Goal: Task Accomplishment & Management: Manage account settings

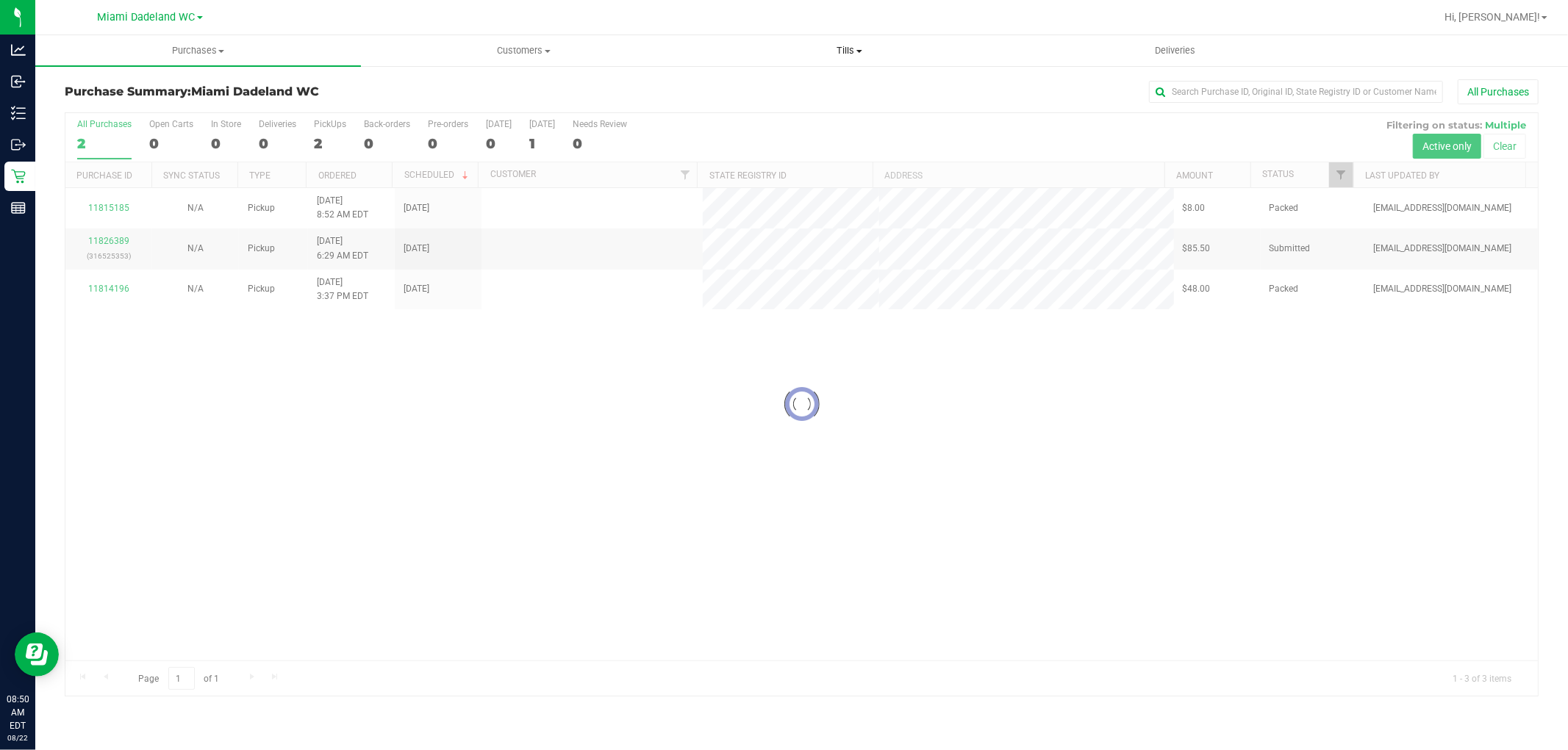
click at [841, 60] on uib-tab-heading "Tills Manage tills Reconcile e-payments" at bounding box center [849, 51] width 324 height 30
click at [829, 81] on li "Manage tills" at bounding box center [849, 89] width 326 height 18
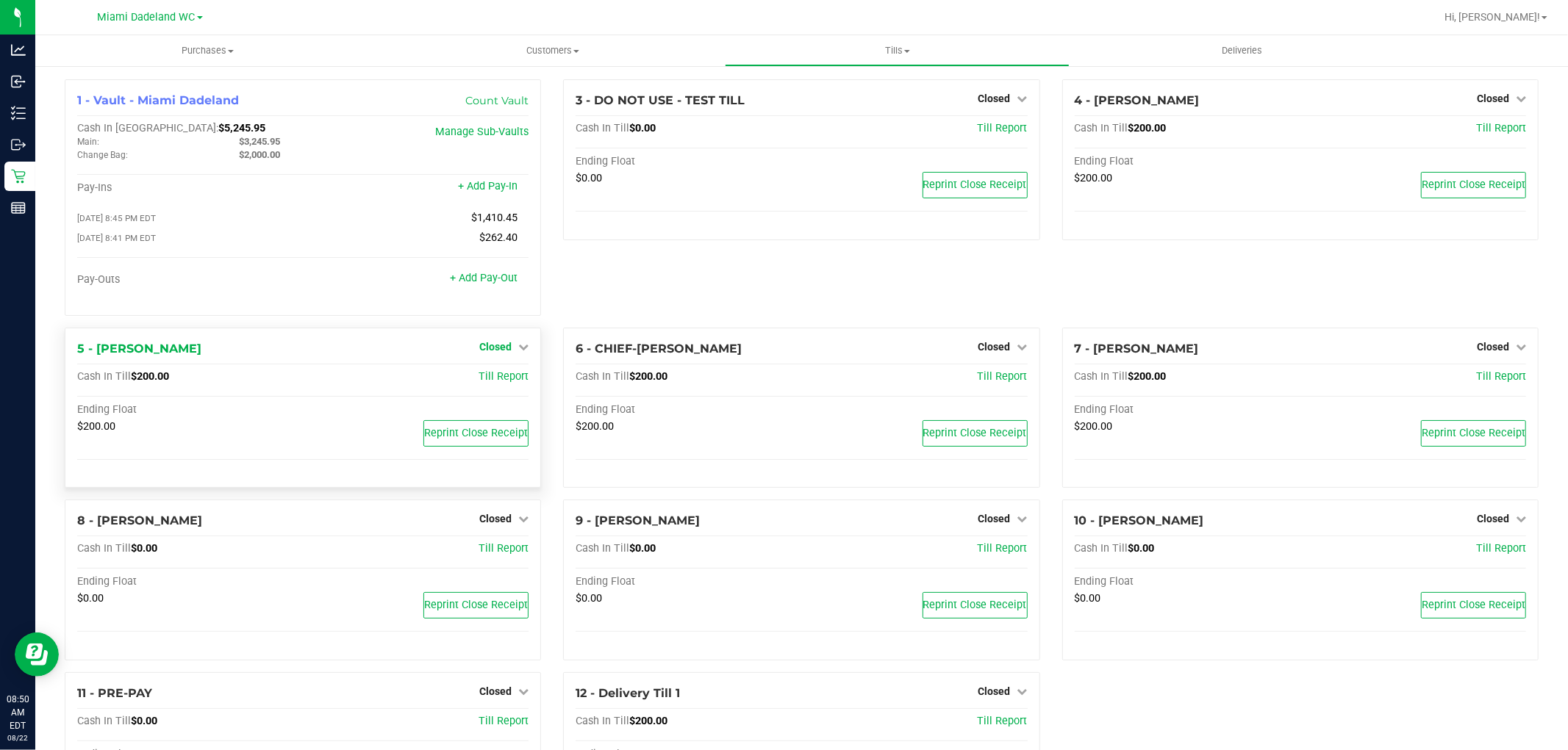
click at [504, 346] on span "Closed" at bounding box center [496, 347] width 32 height 12
click at [506, 381] on link "Open Till" at bounding box center [495, 377] width 39 height 12
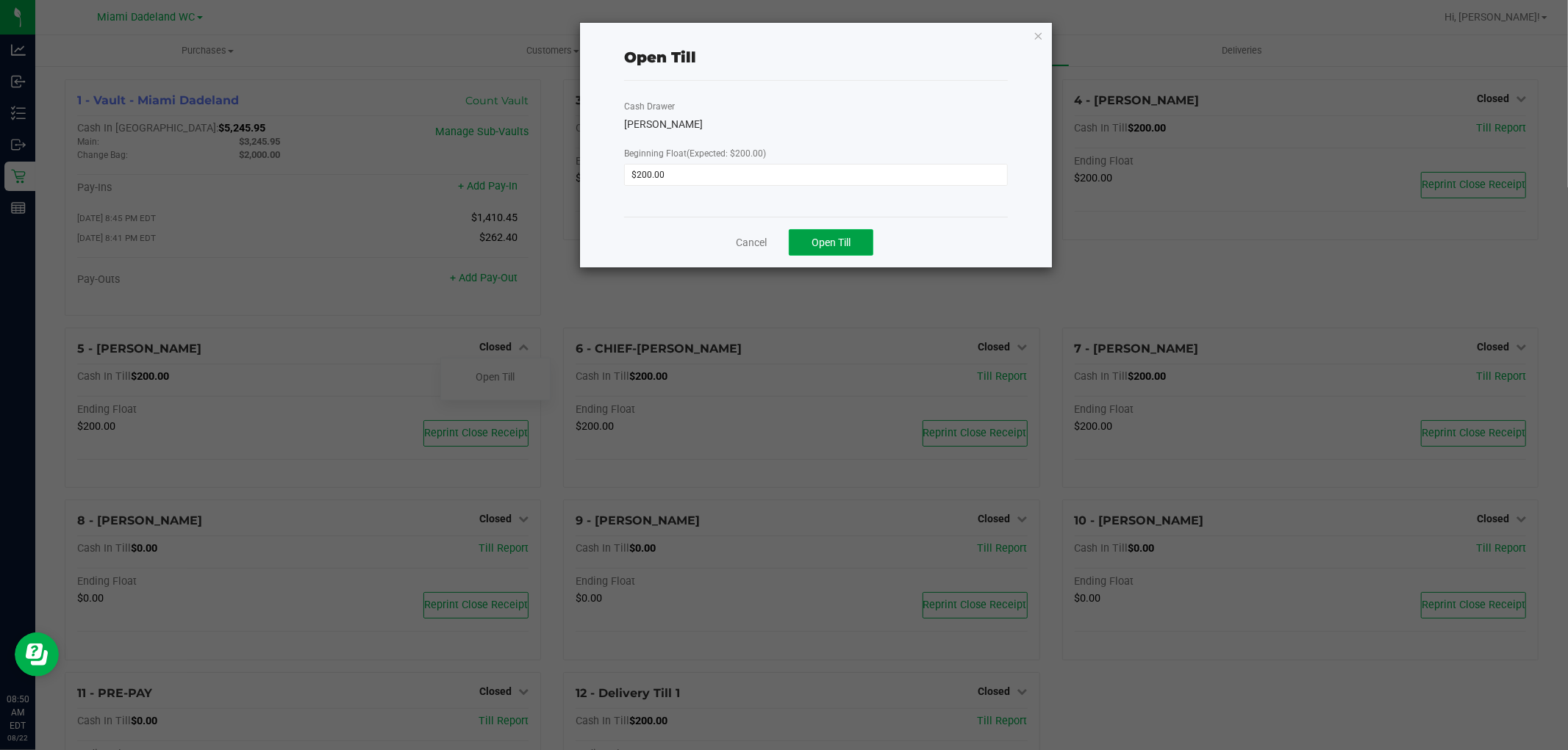
click at [860, 243] on button "Open Till" at bounding box center [831, 243] width 84 height 27
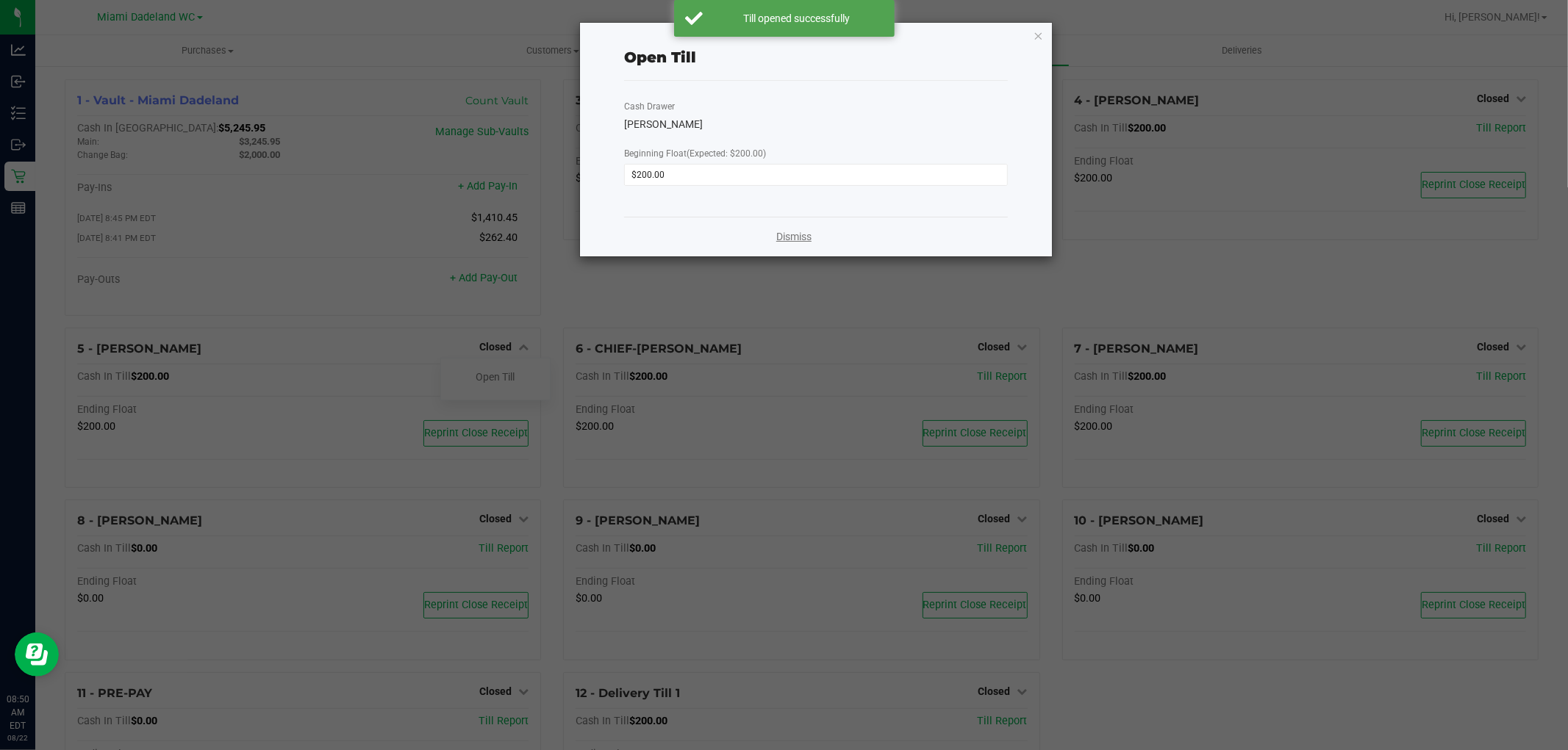
click at [794, 237] on link "Dismiss" at bounding box center [794, 237] width 35 height 16
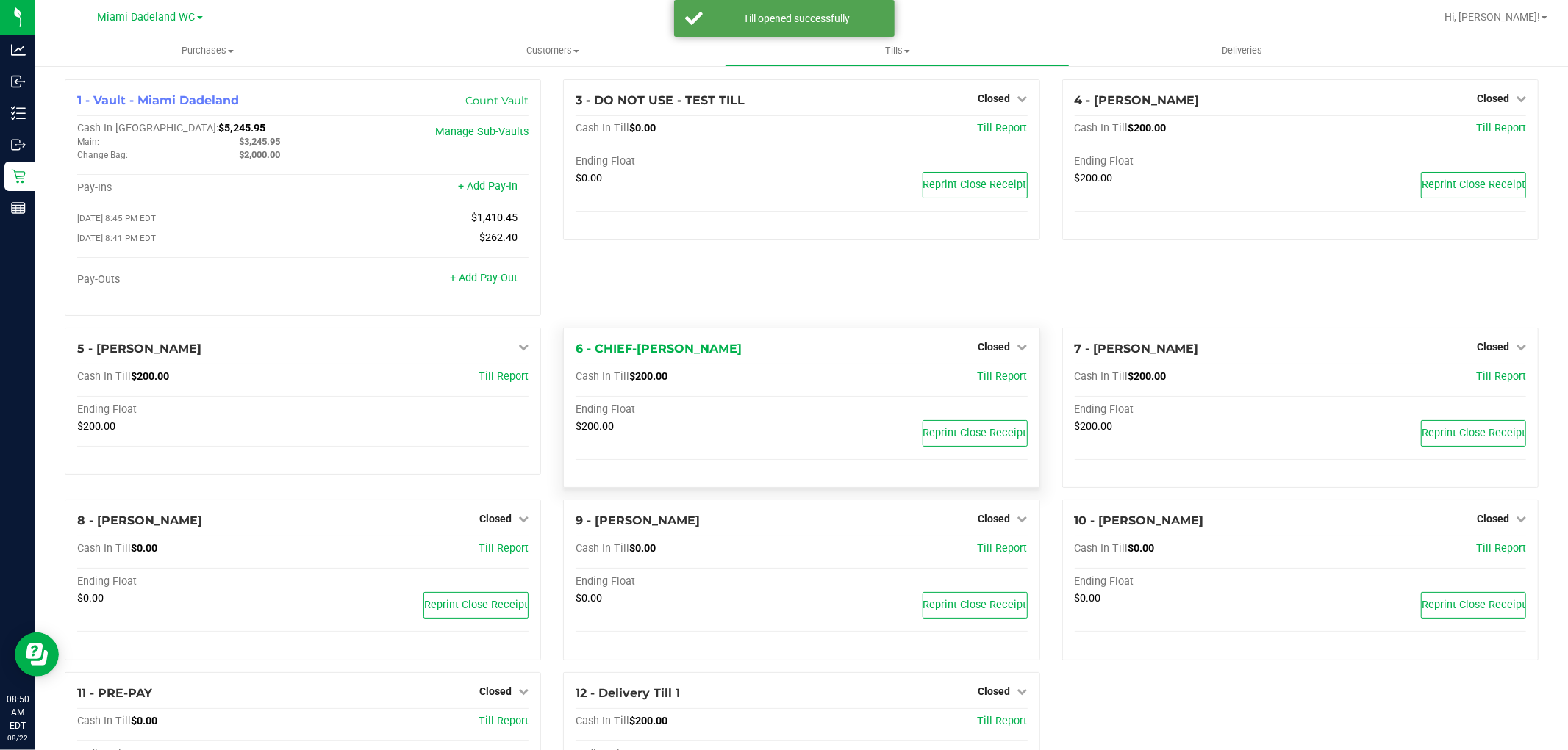
click at [1004, 342] on div "Closed" at bounding box center [1003, 347] width 49 height 18
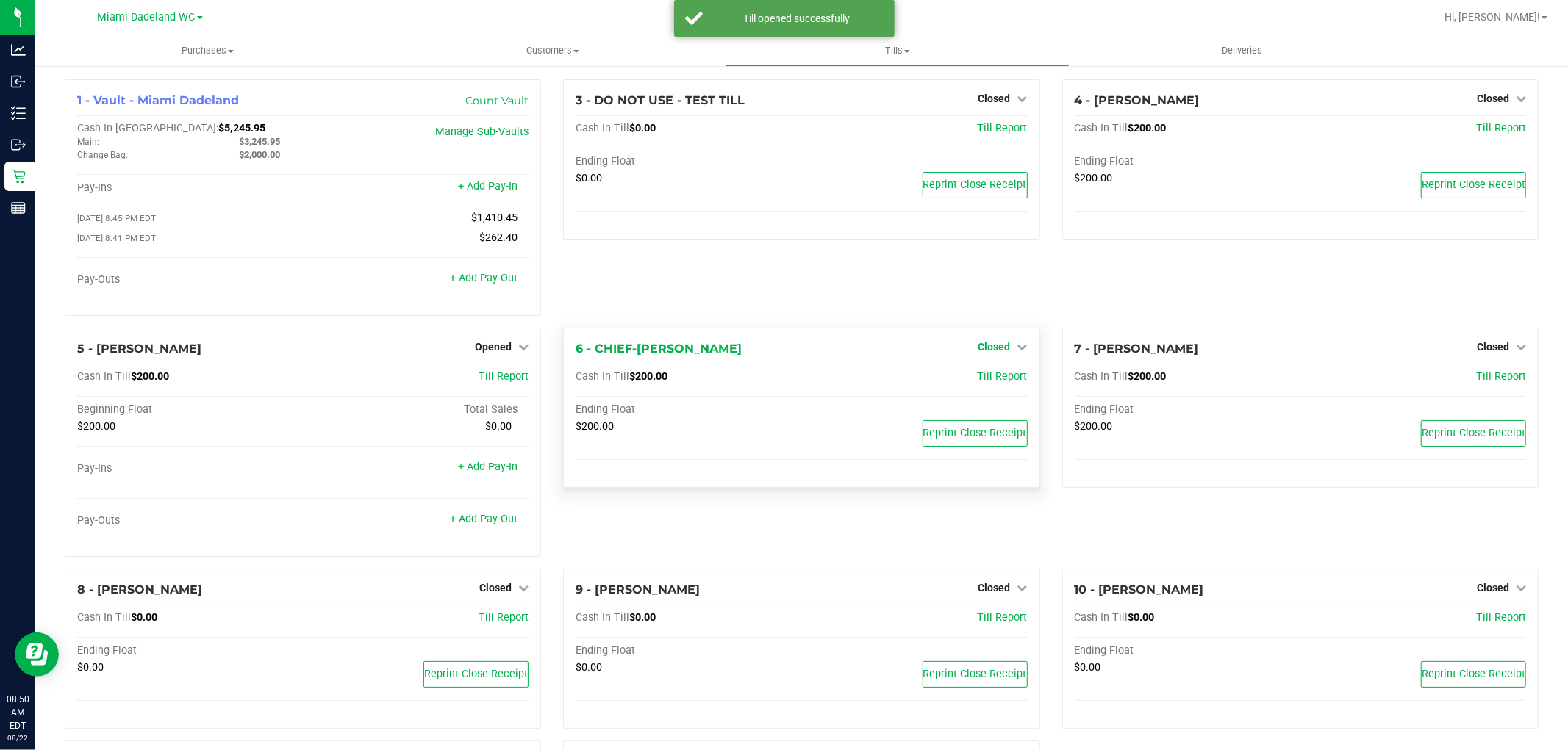
click at [991, 350] on span "Closed" at bounding box center [995, 347] width 32 height 12
click at [981, 383] on link "Open Till" at bounding box center [994, 377] width 39 height 12
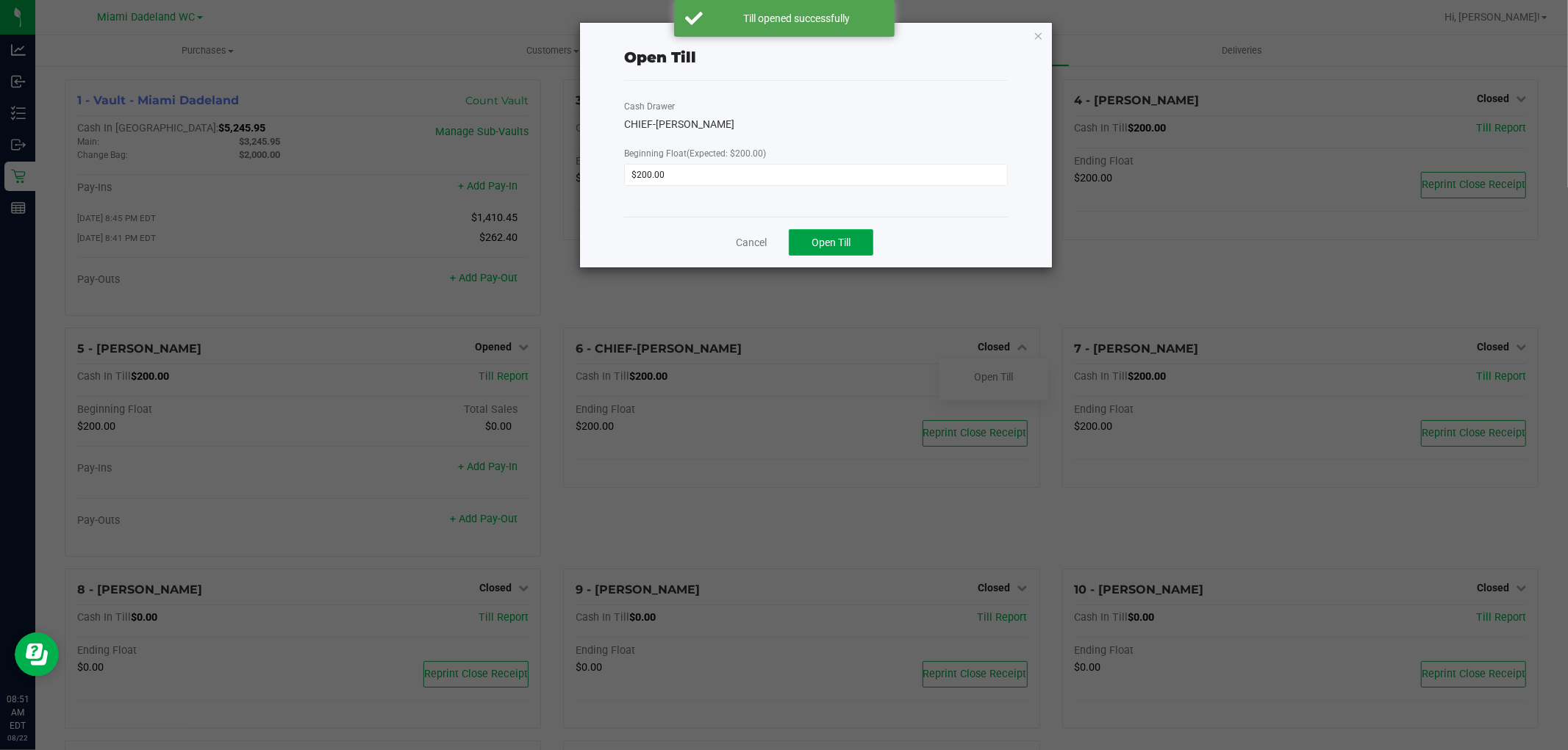
click at [856, 244] on button "Open Till" at bounding box center [831, 243] width 84 height 27
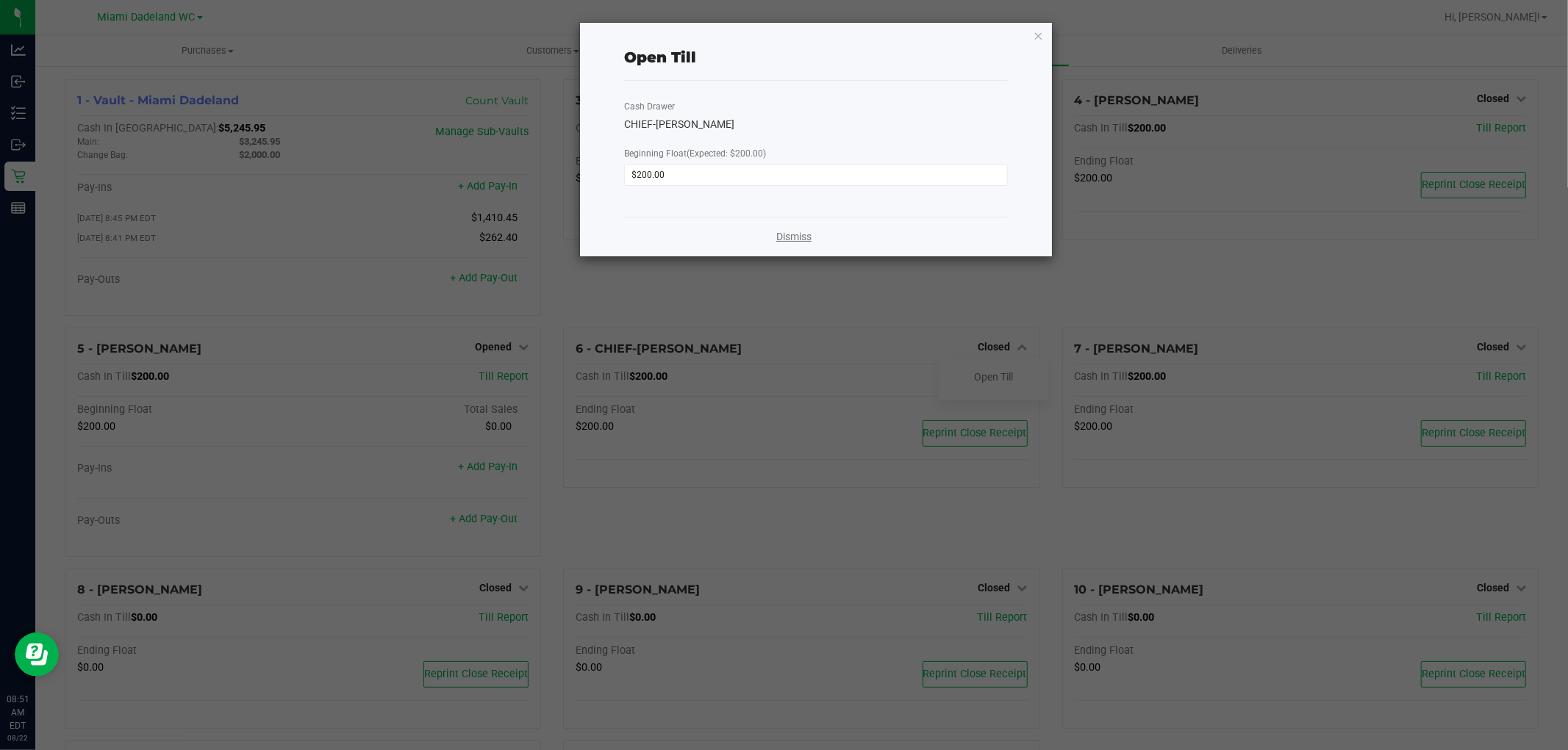
click at [798, 235] on link "Dismiss" at bounding box center [794, 237] width 35 height 16
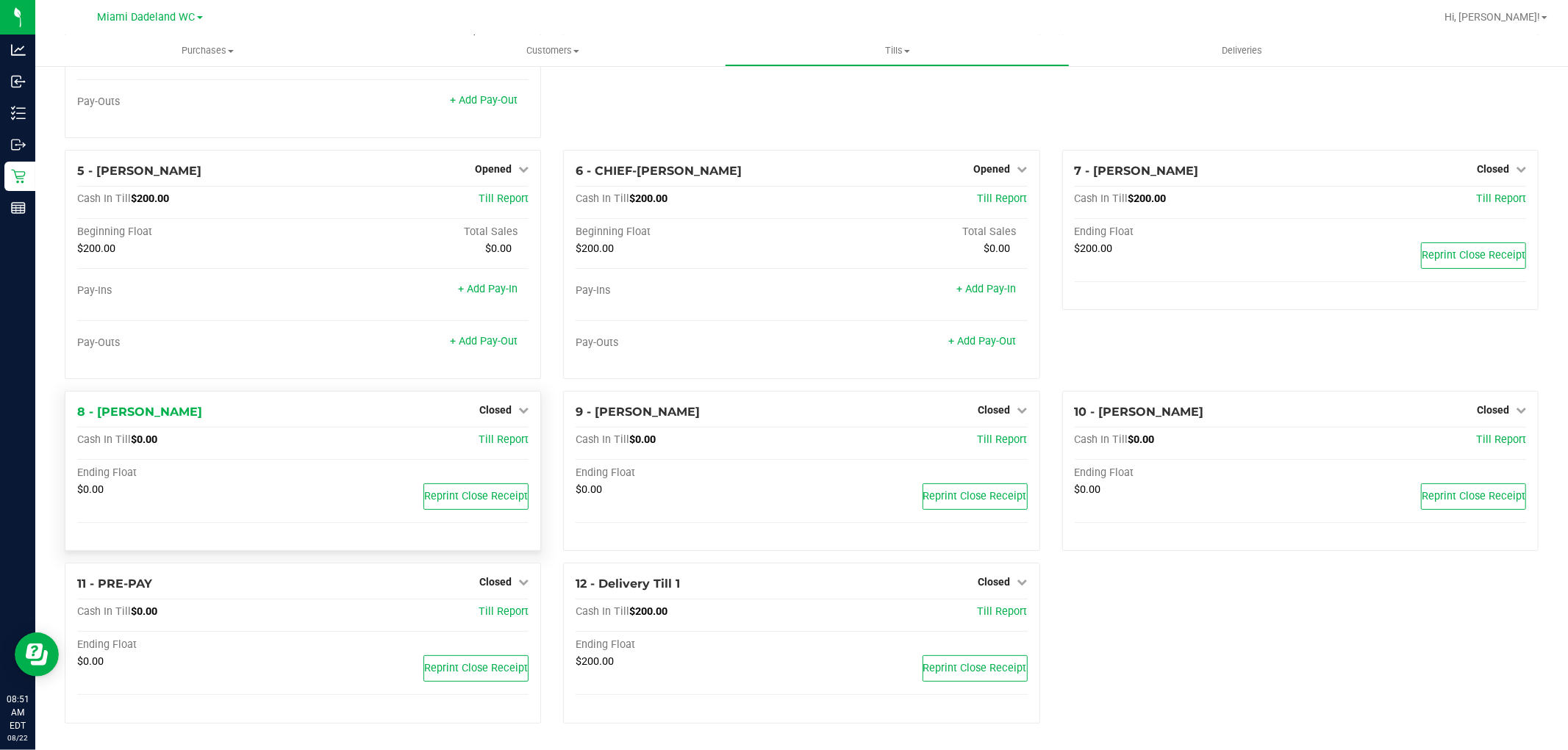
scroll to position [182, 0]
click at [498, 583] on span "Closed" at bounding box center [496, 582] width 32 height 12
click at [500, 608] on link "Open Till" at bounding box center [495, 613] width 39 height 12
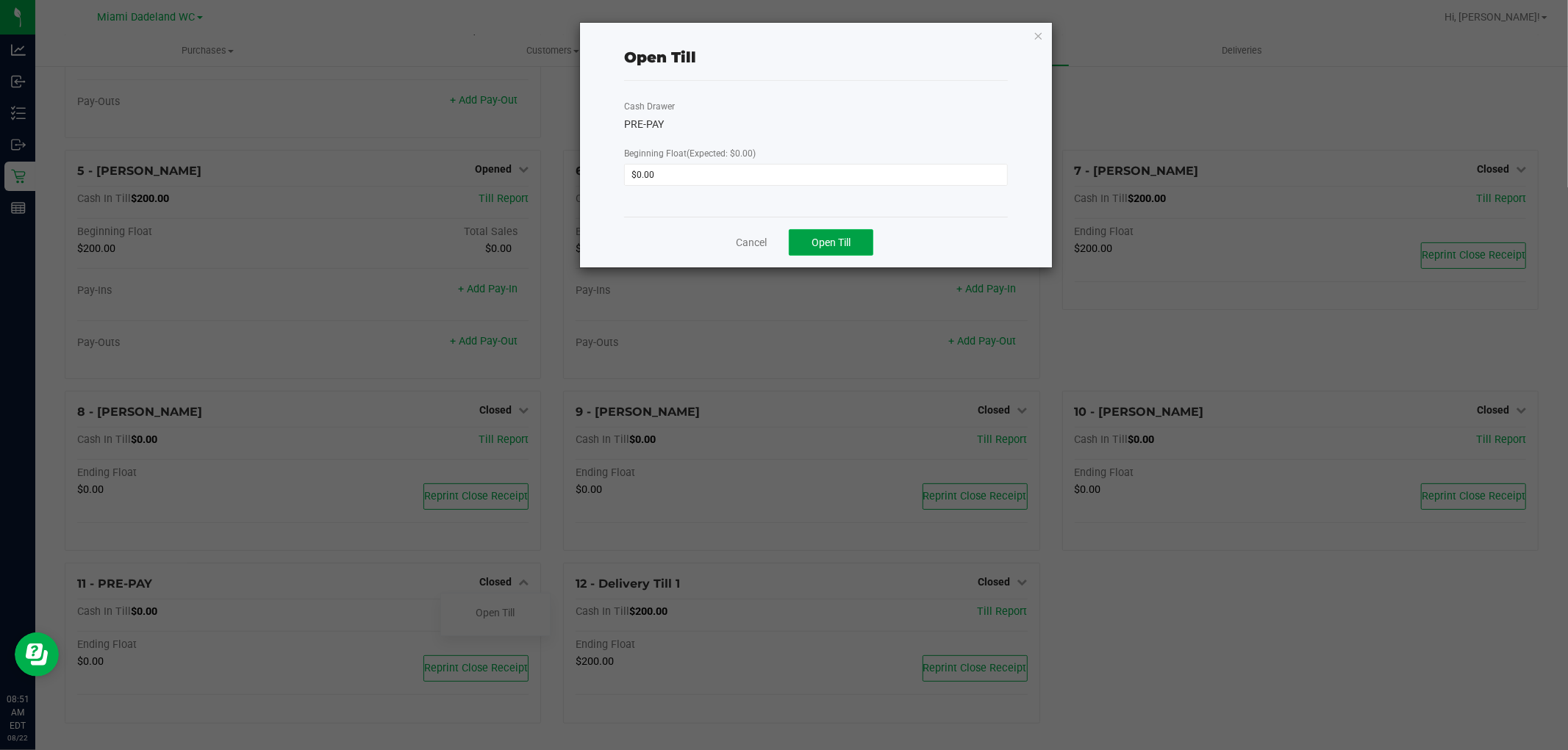
click at [858, 240] on button "Open Till" at bounding box center [831, 243] width 84 height 27
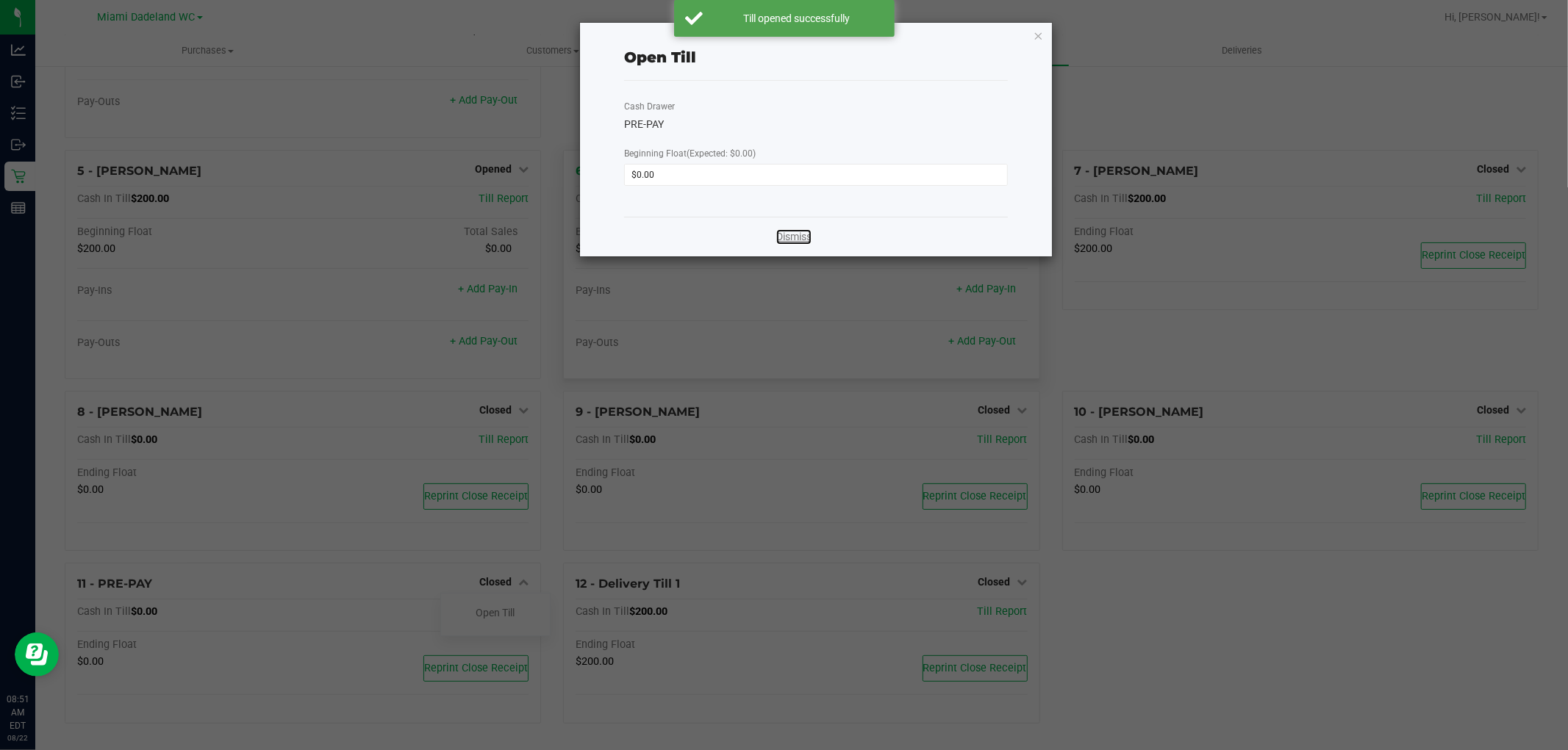
click at [801, 232] on link "Dismiss" at bounding box center [794, 237] width 35 height 16
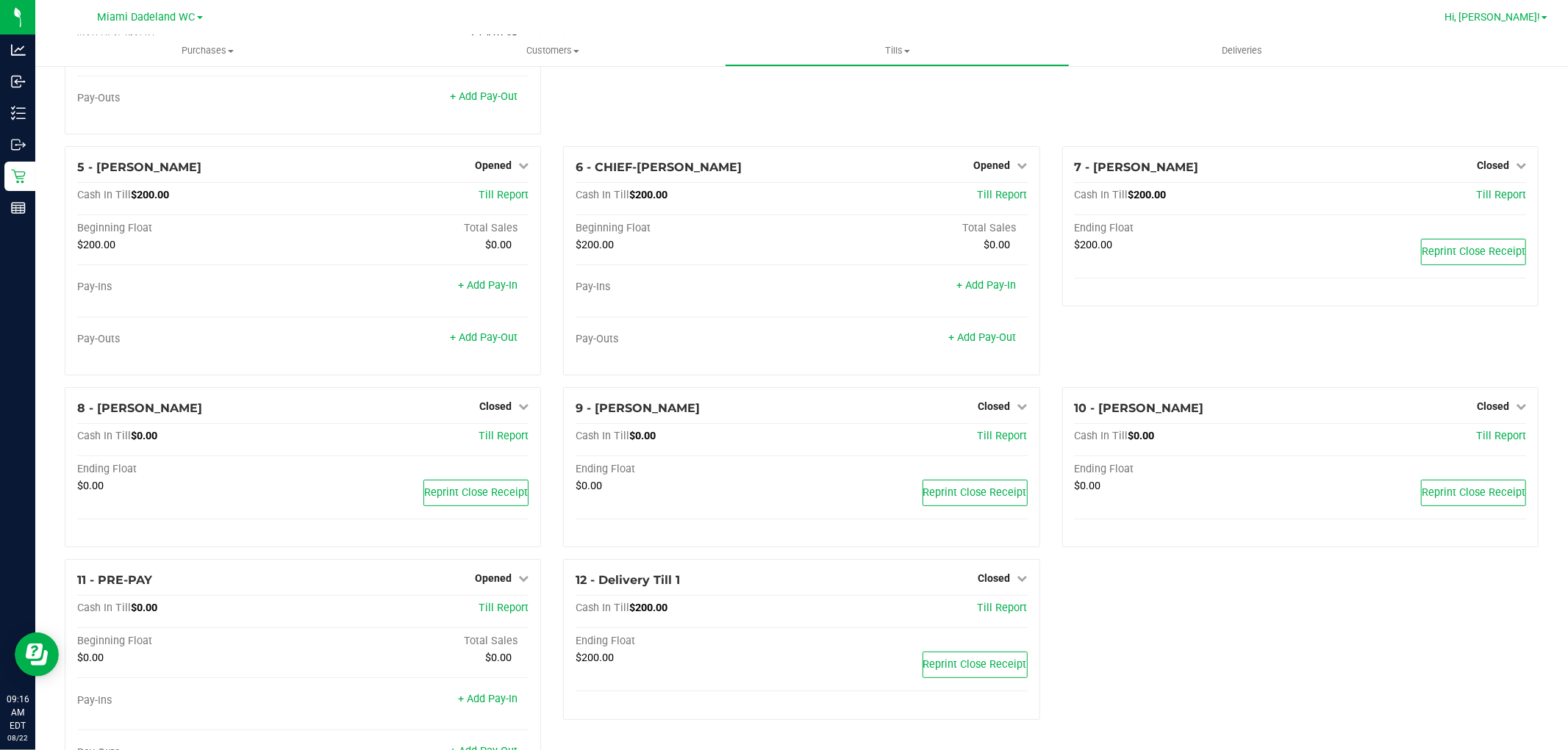
click at [1547, 18] on link "Hi, [PERSON_NAME]!" at bounding box center [1496, 17] width 114 height 16
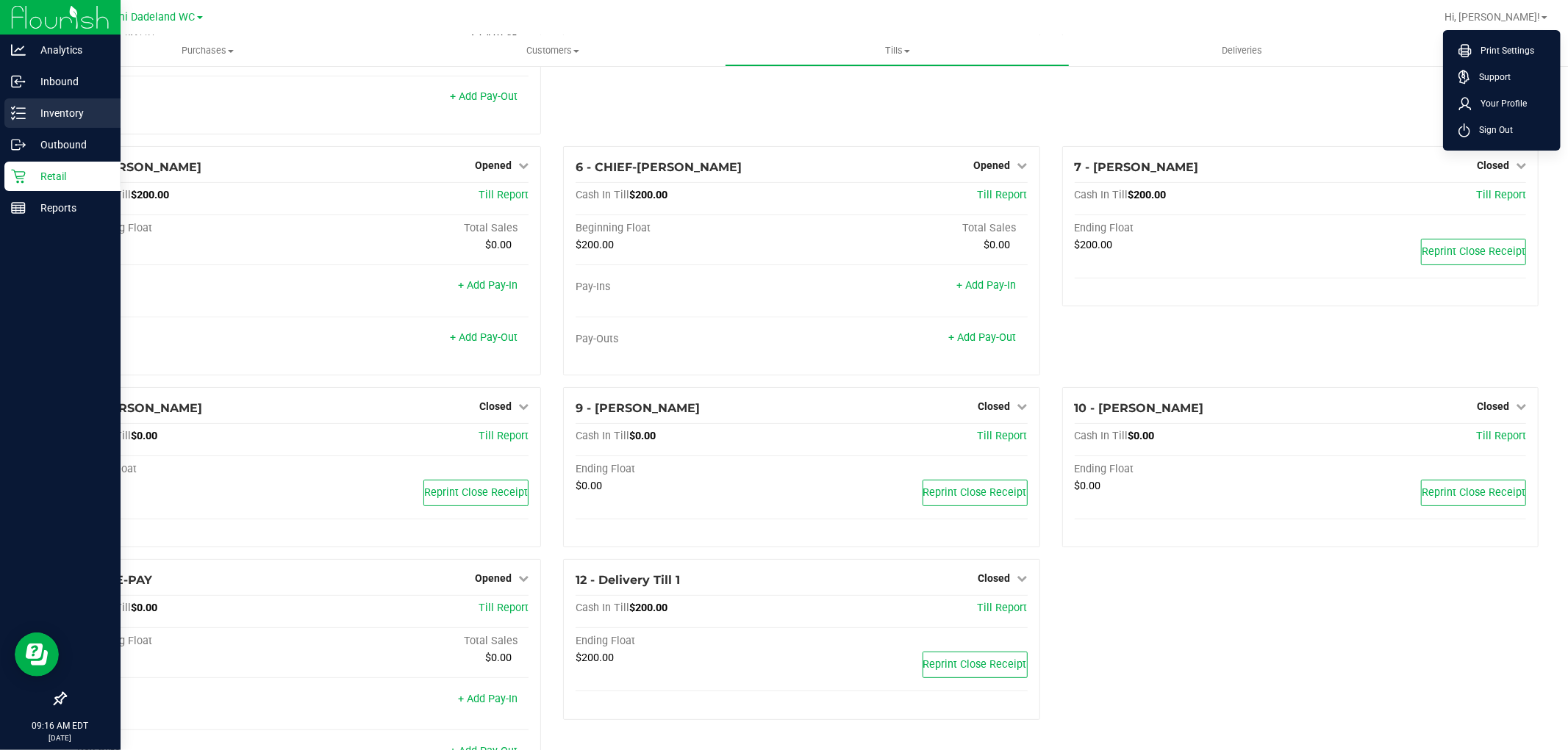
click at [35, 117] on p "Inventory" at bounding box center [69, 113] width 88 height 18
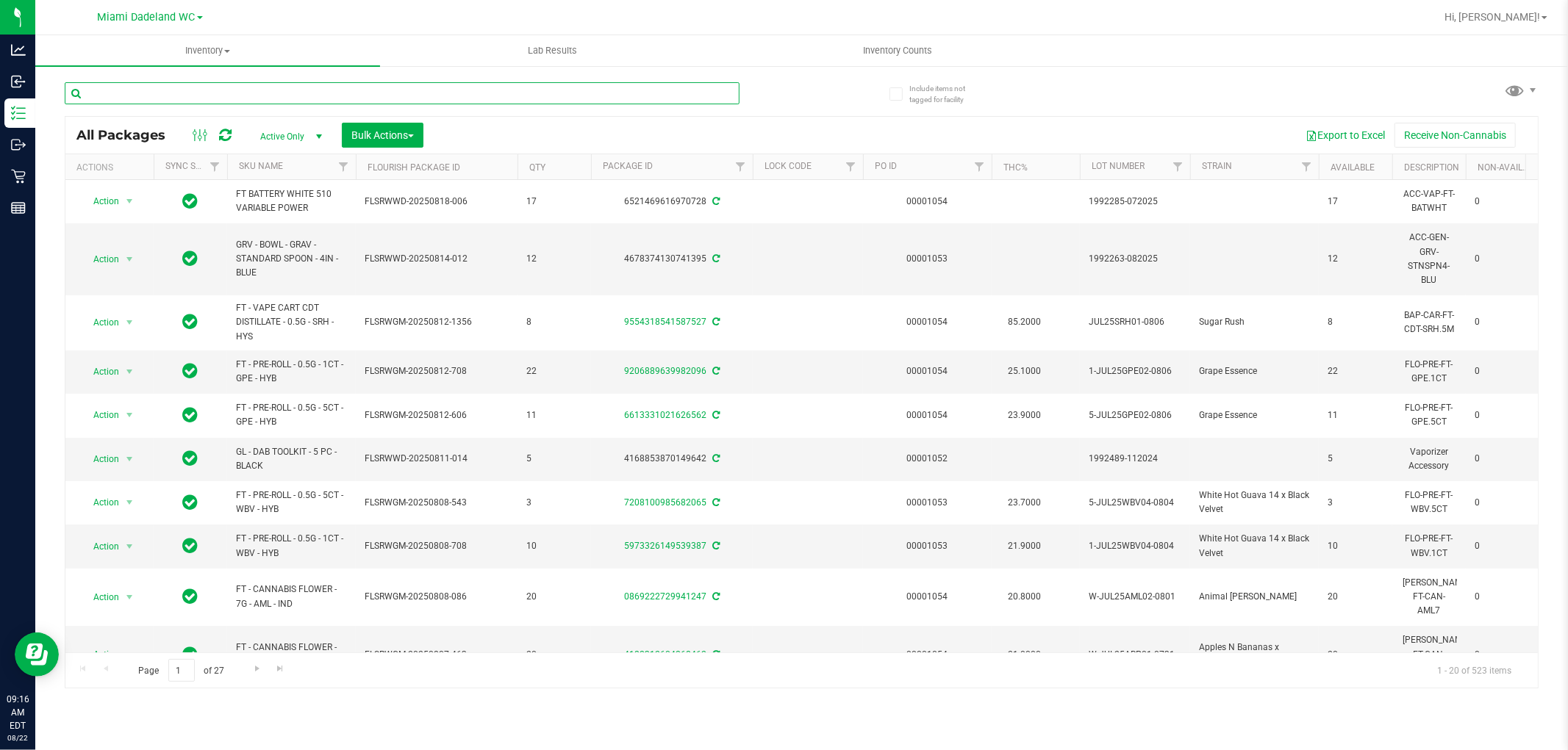
click at [321, 95] on input "text" at bounding box center [403, 93] width 675 height 22
type input "0918097904362958"
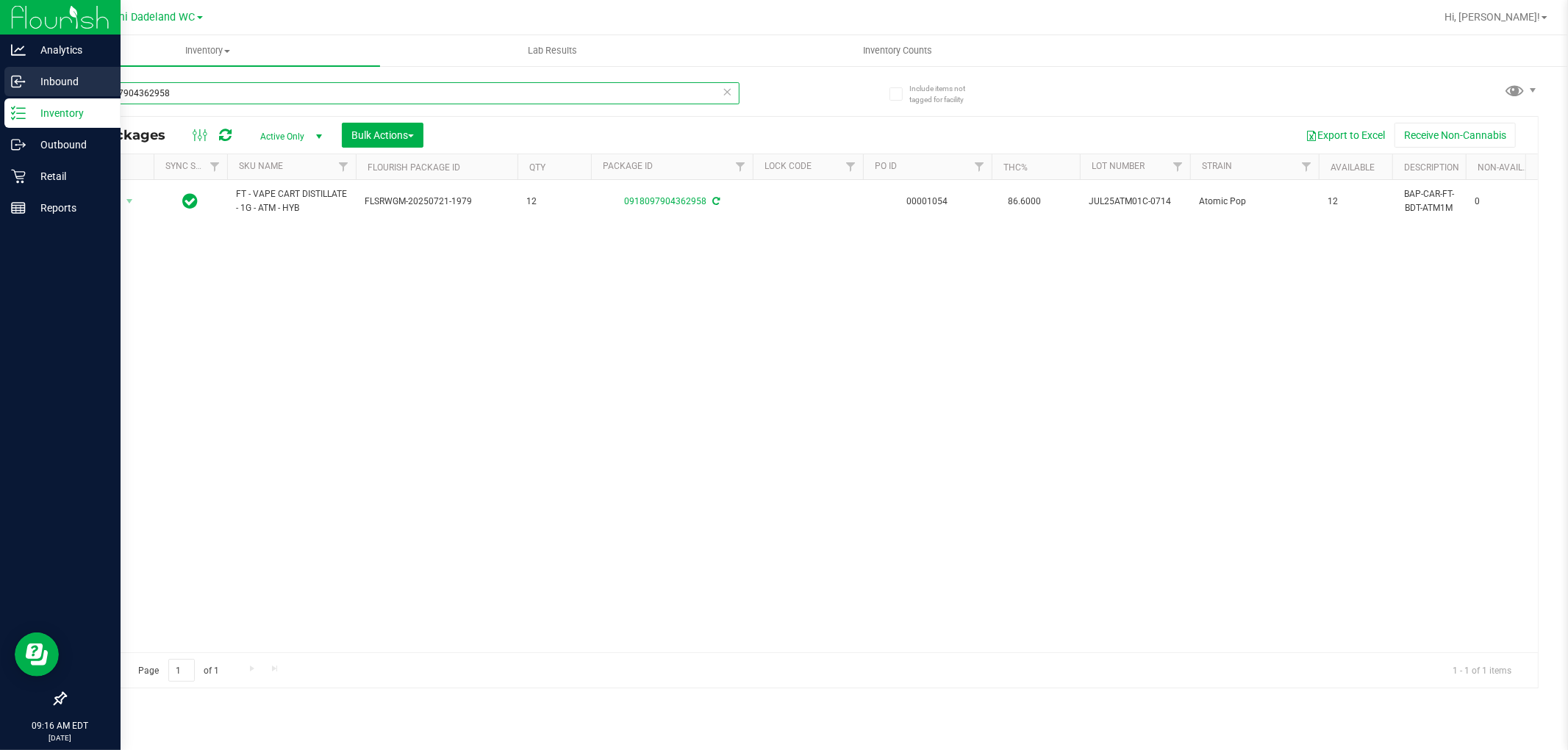
drag, startPoint x: 188, startPoint y: 97, endPoint x: 0, endPoint y: 90, distance: 188.1
click at [0, 90] on div "Analytics Inbound Inventory Outbound Retail Reports 09:16 AM EDT [DATE] 08/22 M…" at bounding box center [784, 375] width 1568 height 750
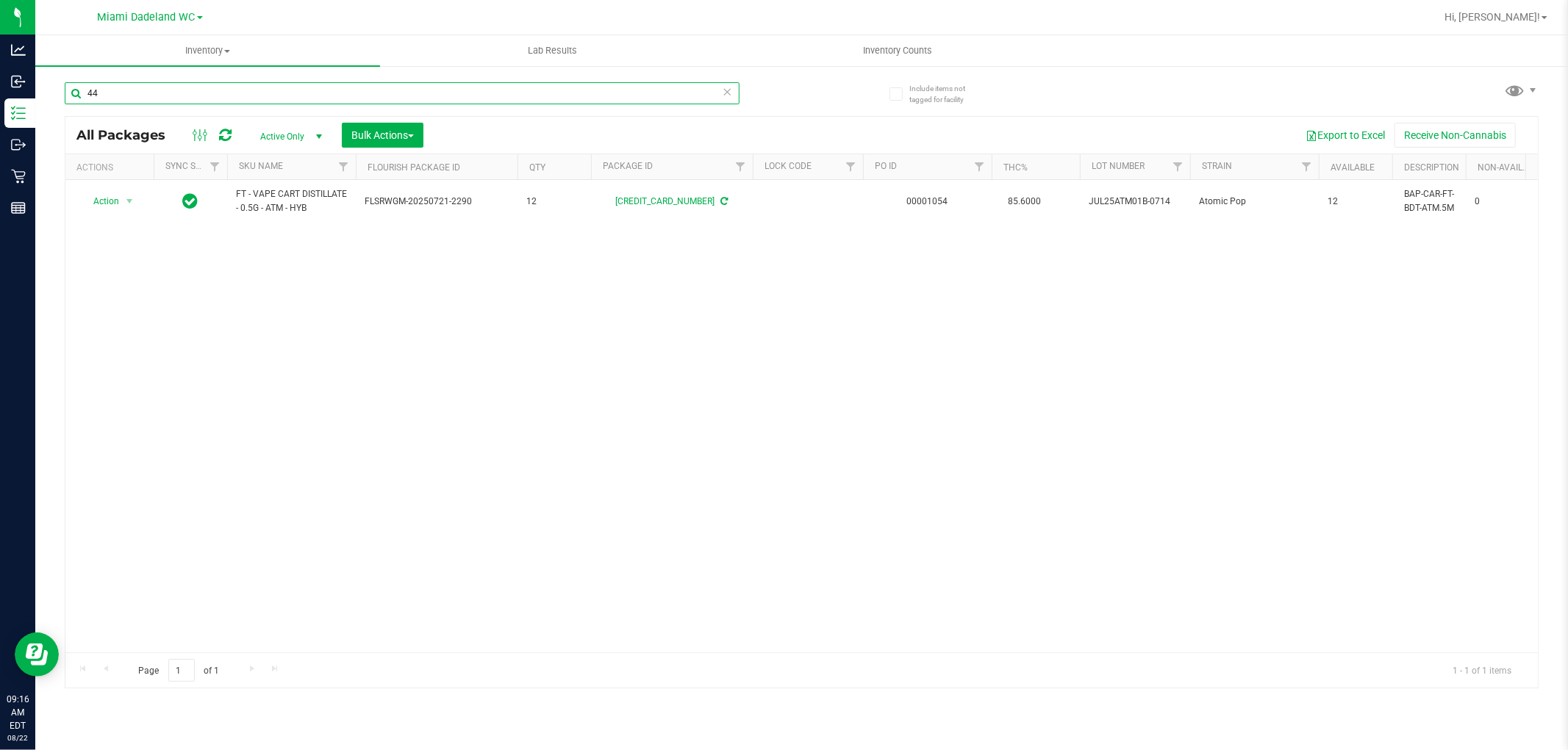
type input "4"
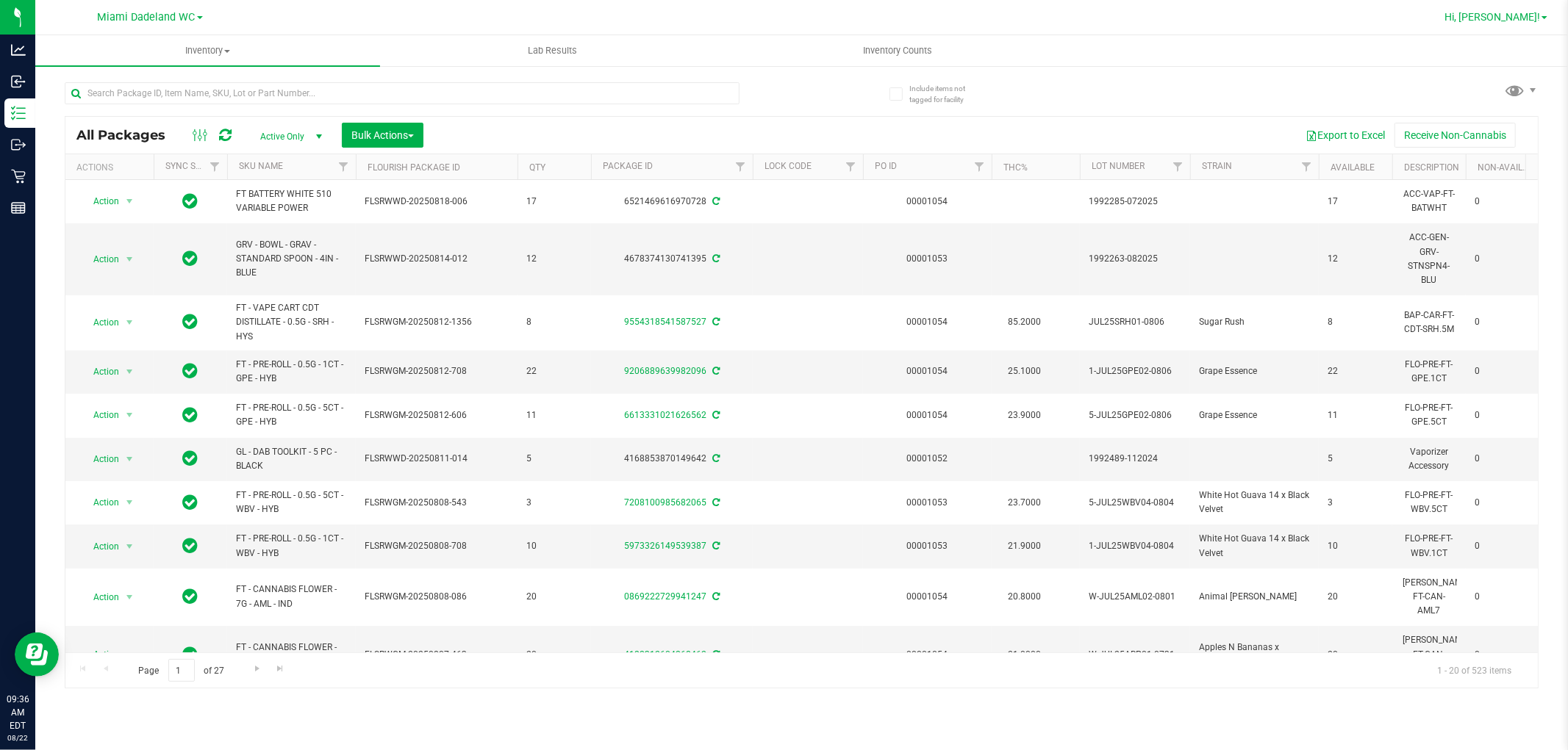
click at [1546, 16] on span at bounding box center [1544, 18] width 6 height 3
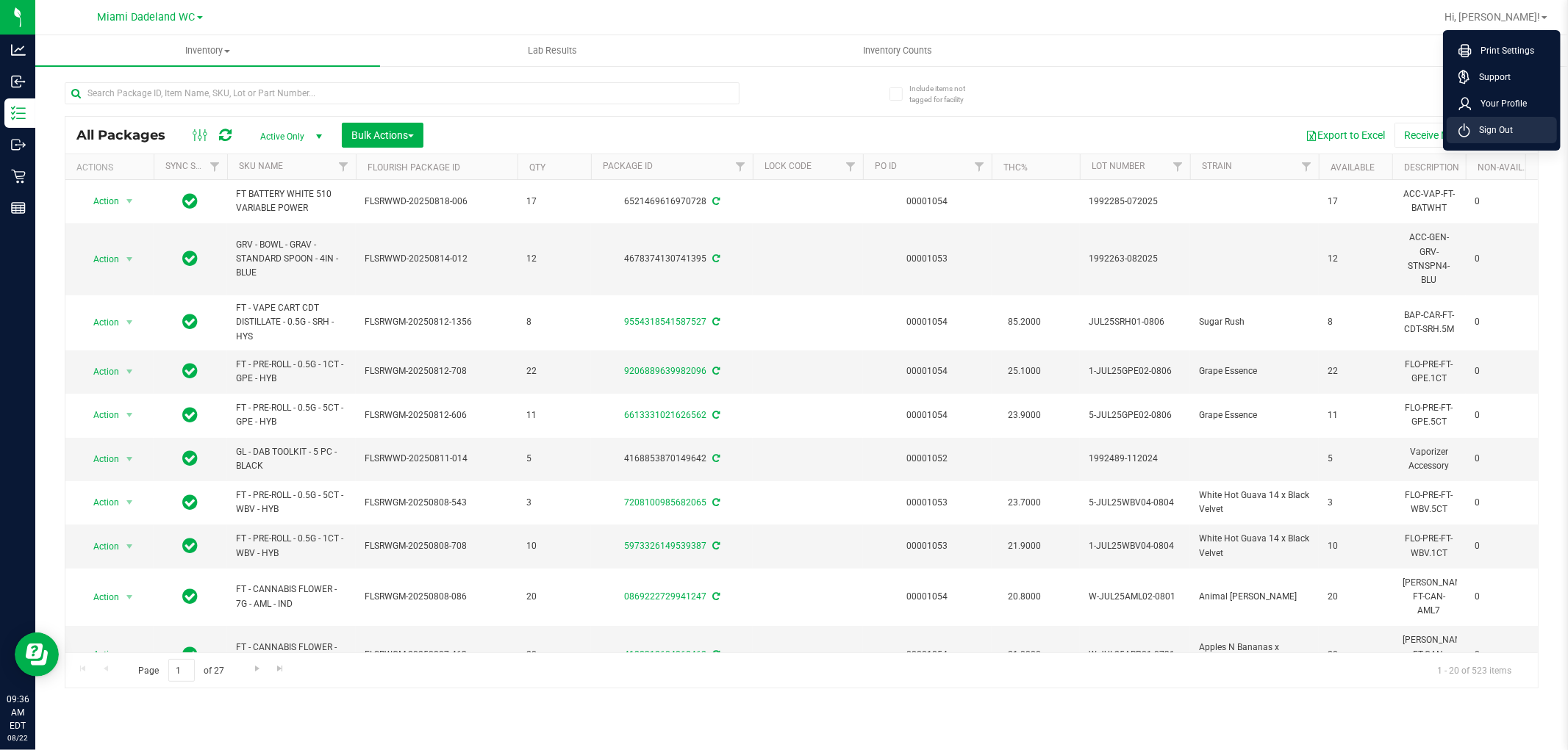
click at [1515, 128] on li "Sign Out" at bounding box center [1502, 130] width 110 height 27
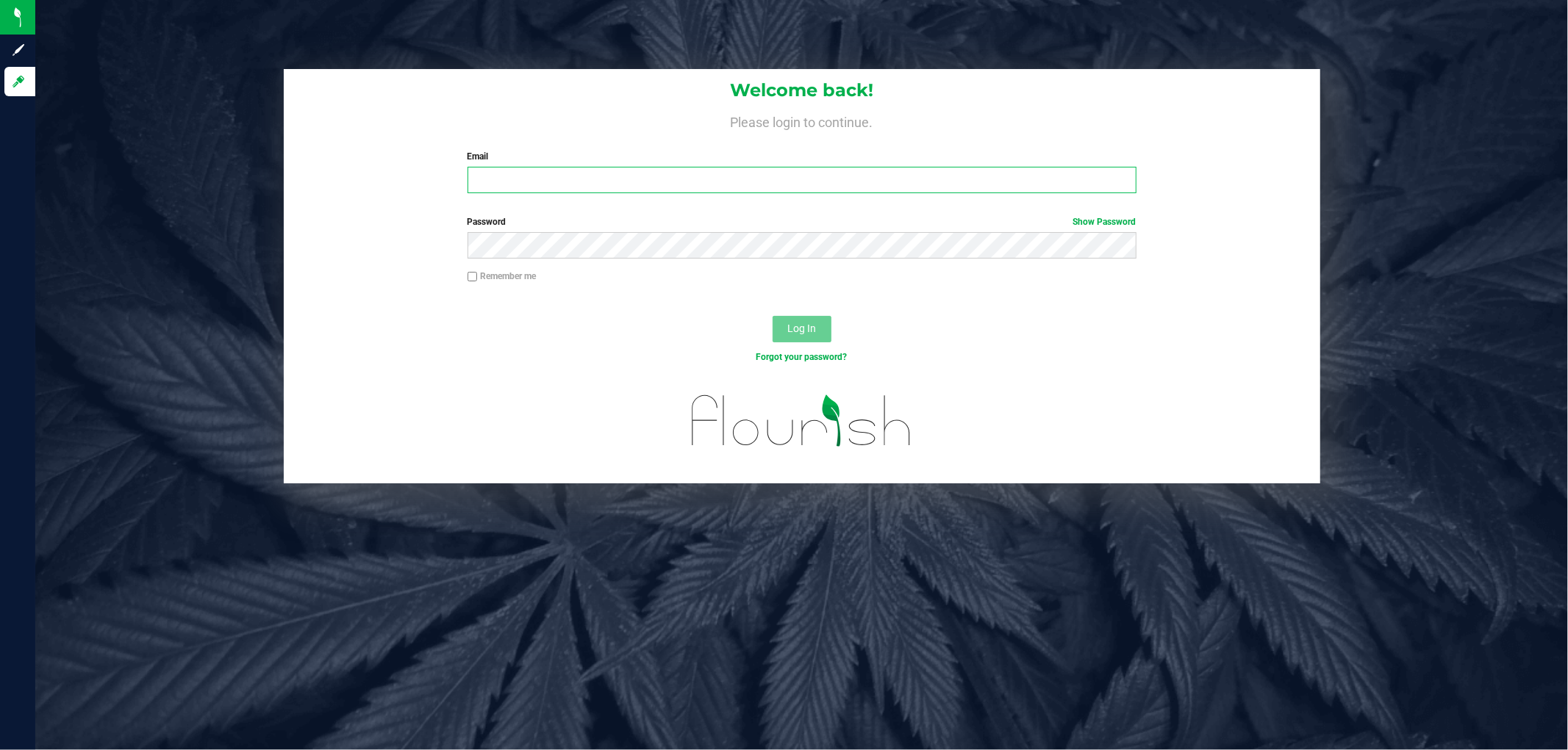
click at [527, 174] on input "Email" at bounding box center [802, 180] width 669 height 27
type input "[EMAIL_ADDRESS][DOMAIN_NAME]"
click at [773, 316] on button "Log In" at bounding box center [802, 329] width 59 height 27
